Goal: Information Seeking & Learning: Learn about a topic

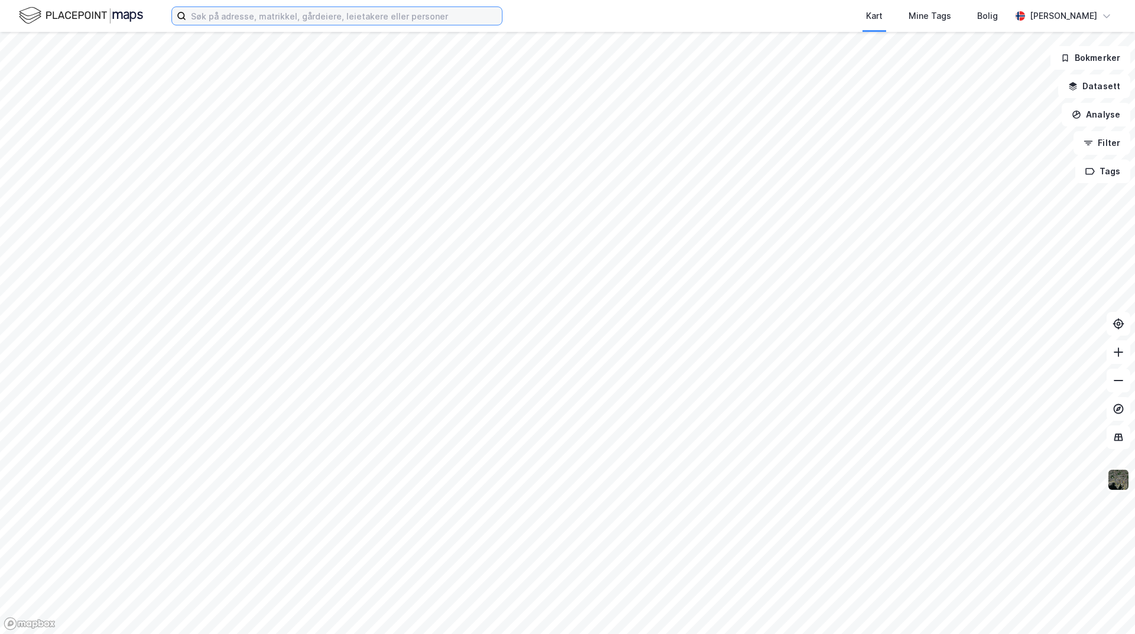
click at [228, 18] on input at bounding box center [344, 16] width 316 height 18
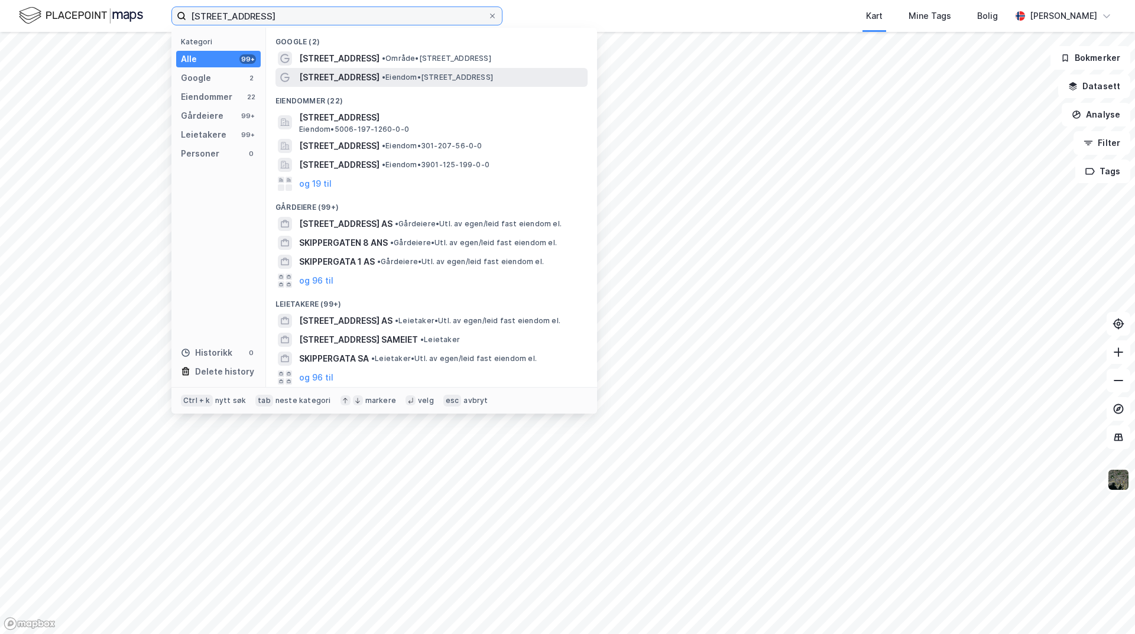
type input "[STREET_ADDRESS]"
click at [421, 81] on span "• Eiendom • [STREET_ADDRESS]" at bounding box center [437, 77] width 111 height 9
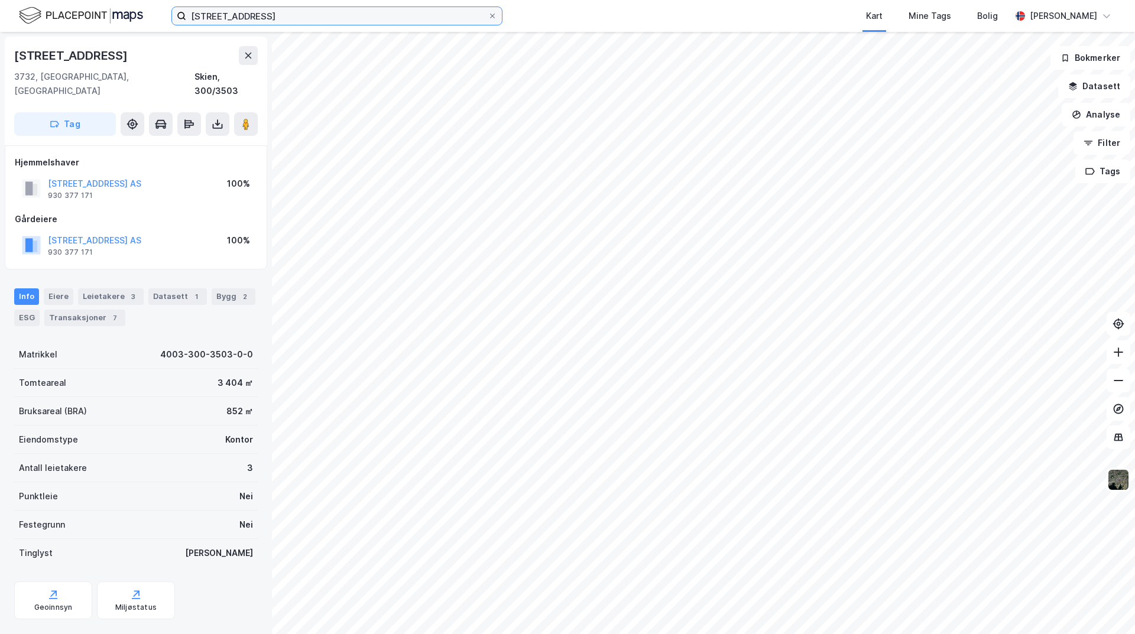
click at [261, 14] on input "[STREET_ADDRESS]" at bounding box center [337, 16] width 302 height 18
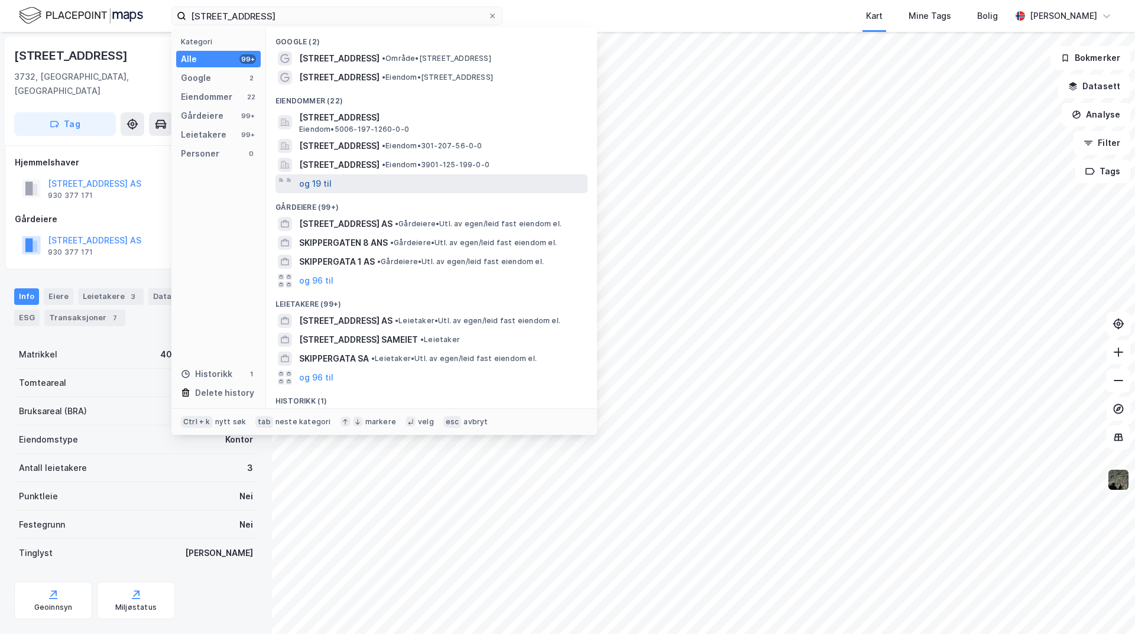
click at [321, 182] on button "og 19 til" at bounding box center [315, 184] width 33 height 14
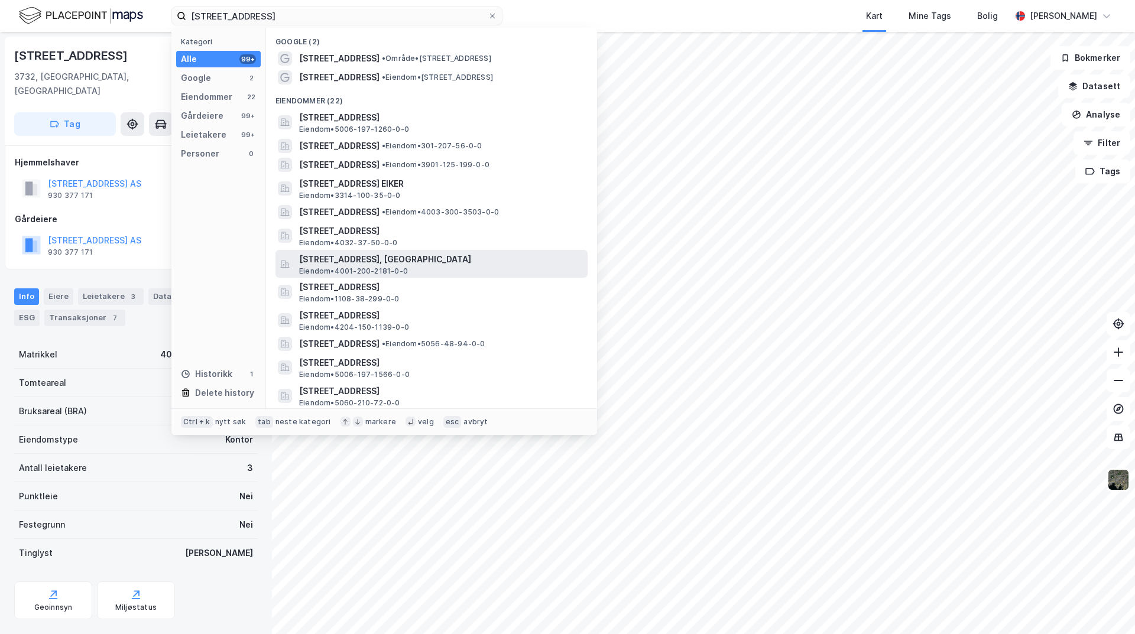
click at [464, 271] on div "[STREET_ADDRESS], PORSGRUNN Eiendom • 4001-200-2181-0-0" at bounding box center [442, 264] width 286 height 24
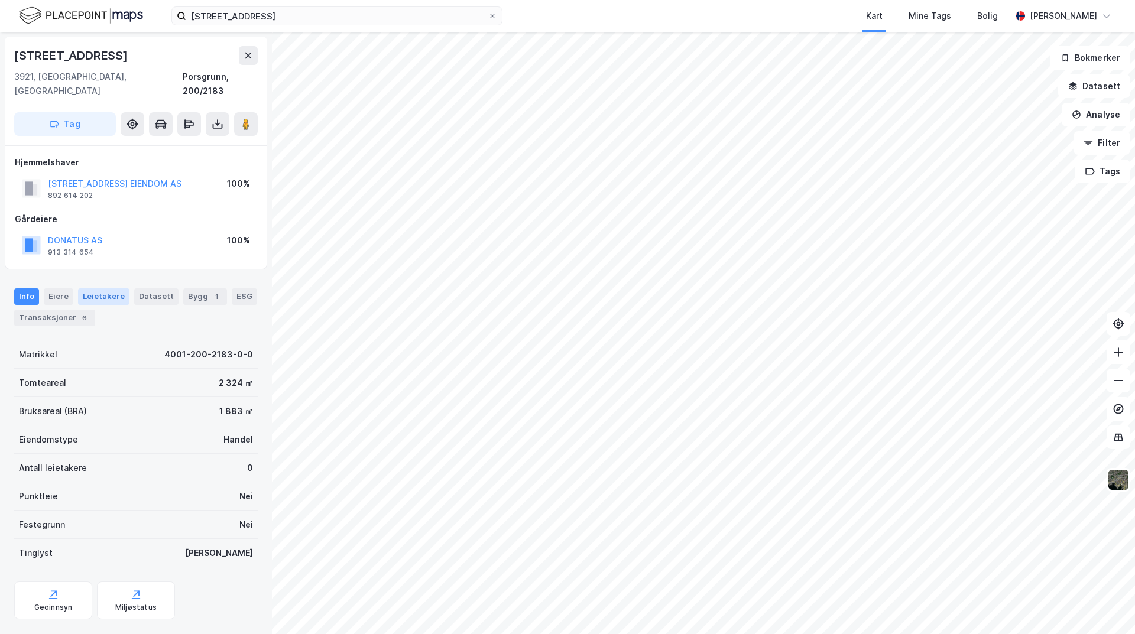
click at [109, 289] on div "Leietakere" at bounding box center [103, 297] width 51 height 17
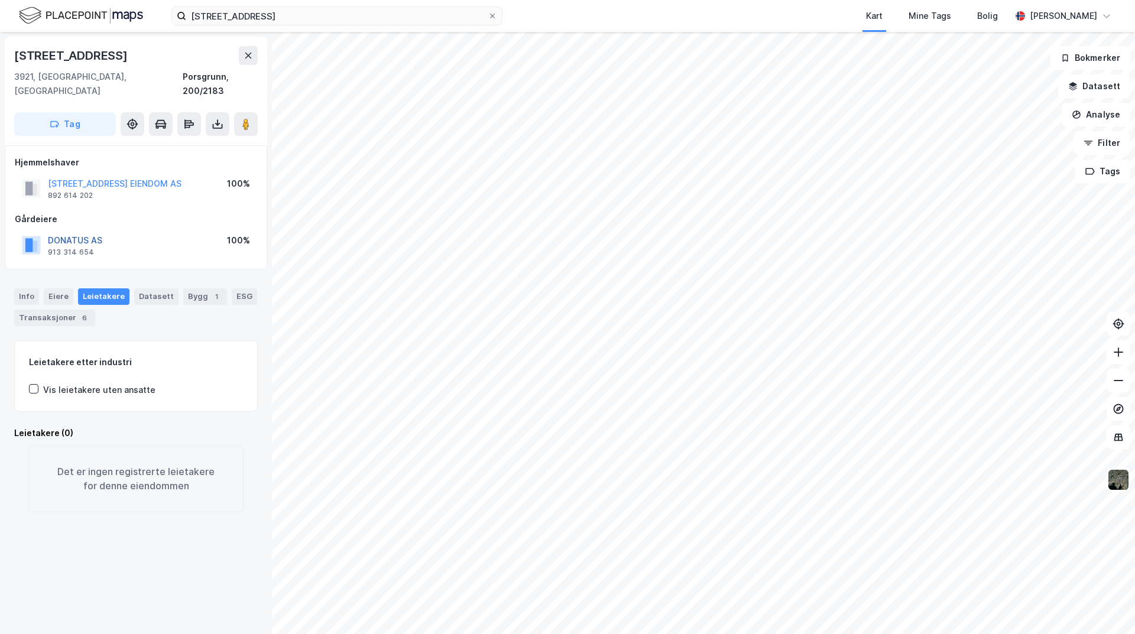
click at [0, 0] on button "DONATUS AS" at bounding box center [0, 0] width 0 height 0
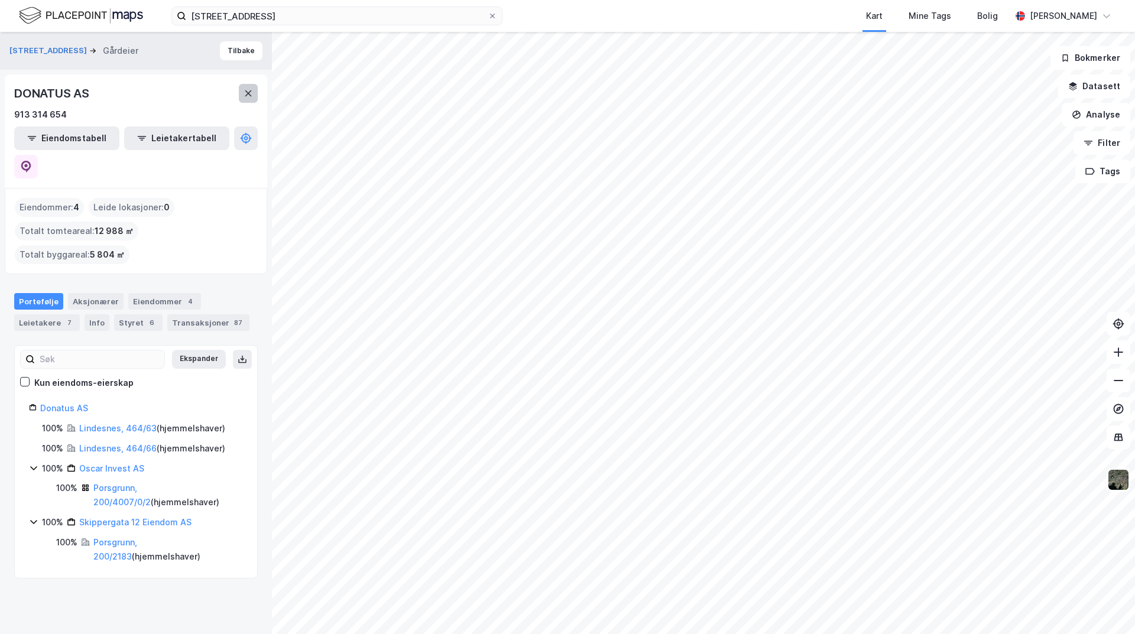
click at [244, 93] on icon at bounding box center [248, 93] width 9 height 9
